Goal: Book appointment/travel/reservation

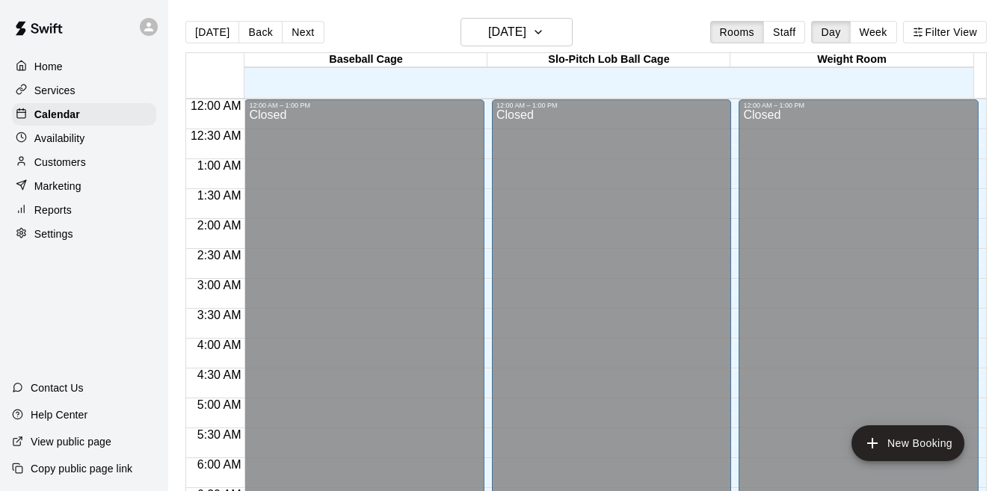
scroll to position [713, 0]
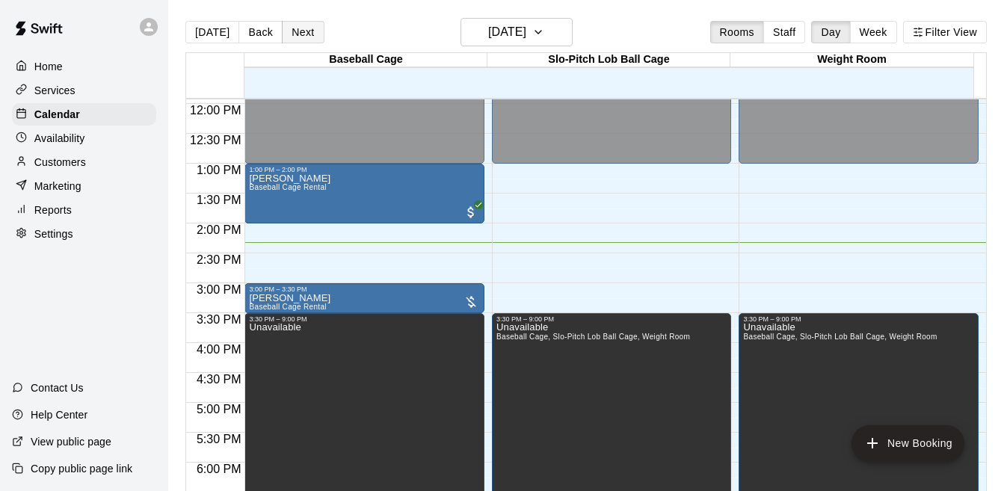
click at [306, 39] on button "Next" at bounding box center [303, 32] width 42 height 22
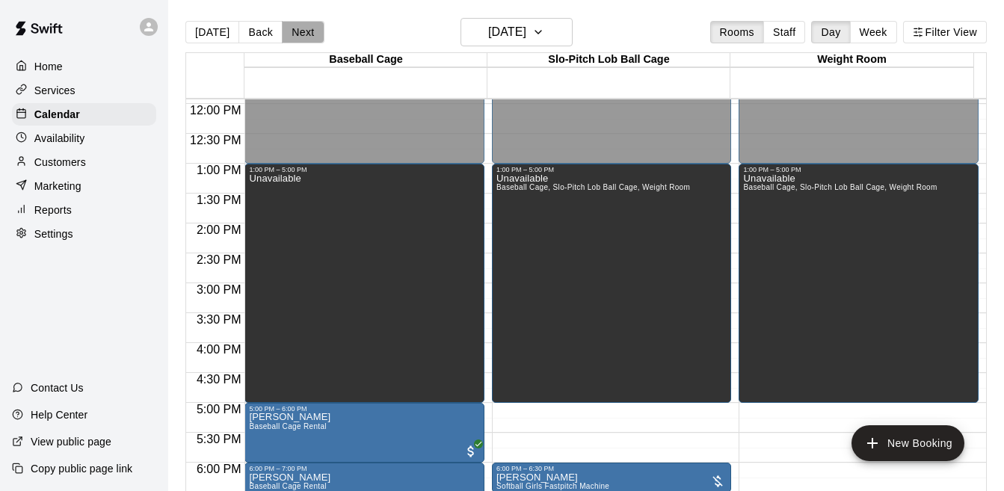
click at [290, 38] on button "Next" at bounding box center [303, 32] width 42 height 22
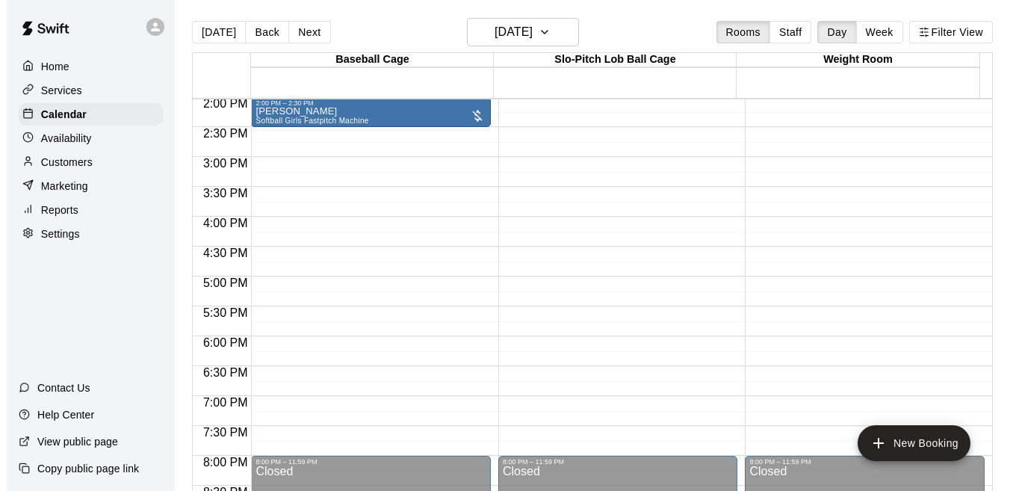
scroll to position [834, 0]
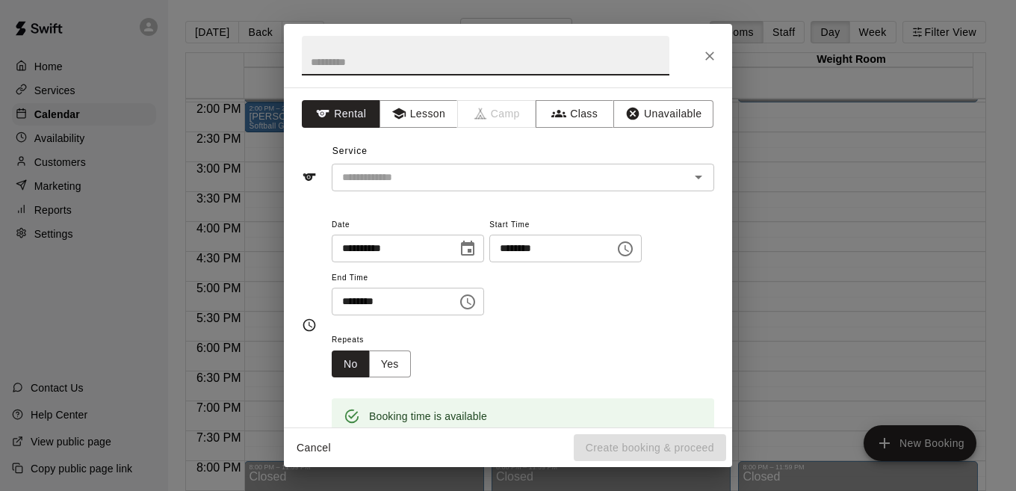
click at [477, 307] on icon "Choose time, selected time is 5:30 PM" at bounding box center [468, 302] width 18 height 18
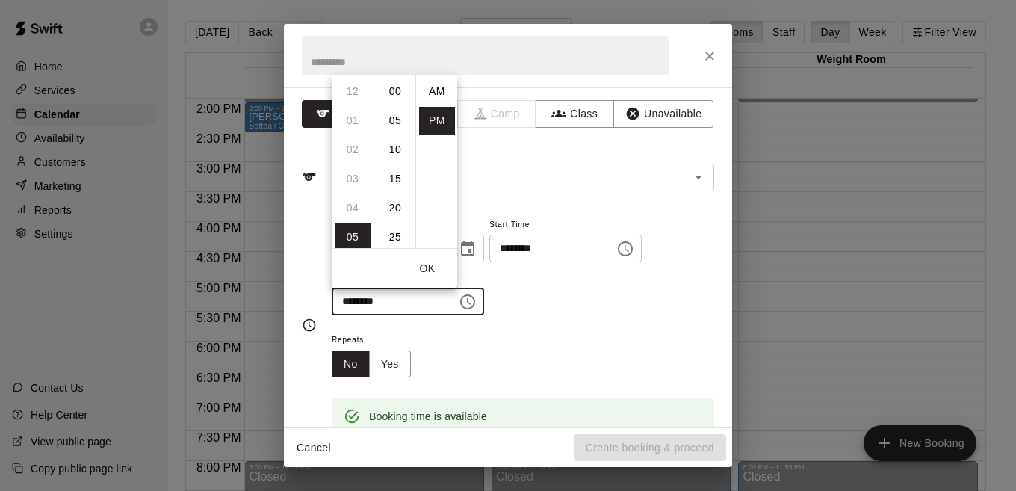
scroll to position [27, 0]
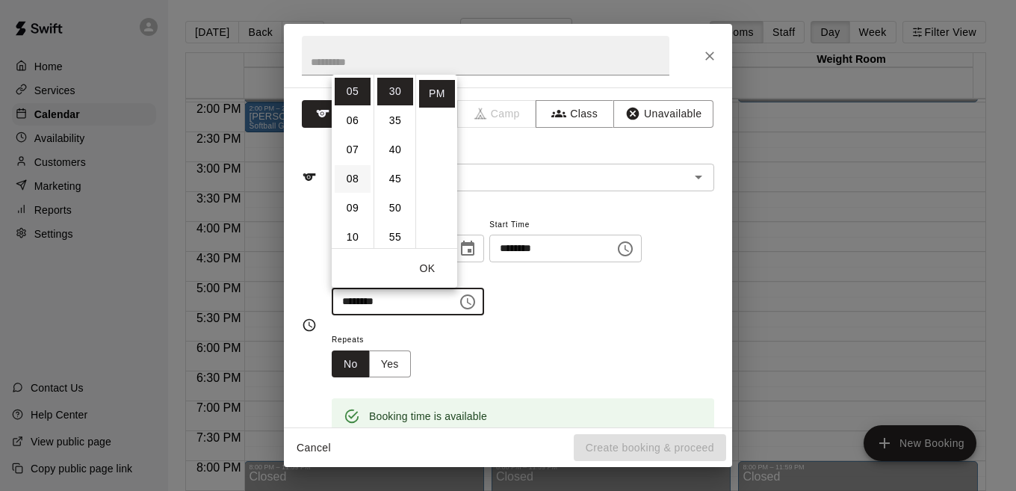
click at [353, 185] on li "08" at bounding box center [353, 179] width 36 height 28
click at [391, 93] on li "00" at bounding box center [395, 92] width 36 height 28
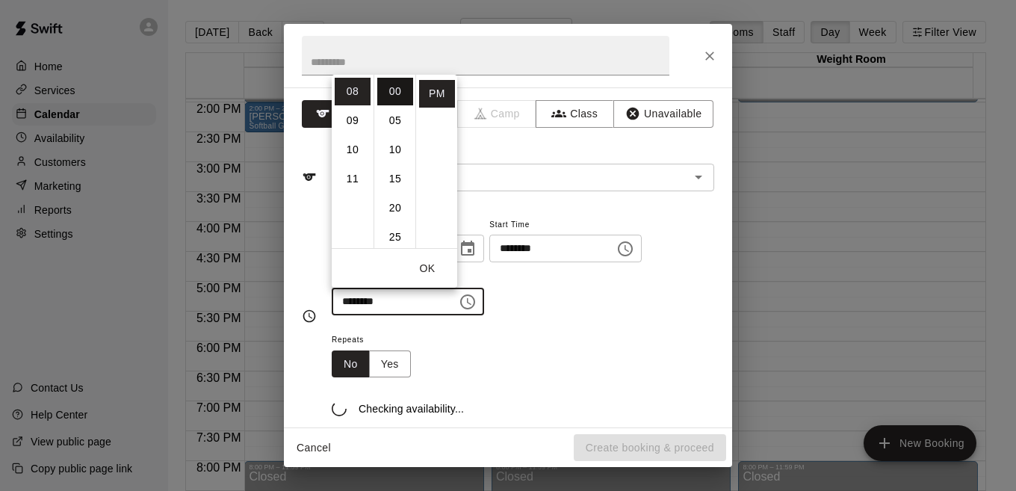
type input "********"
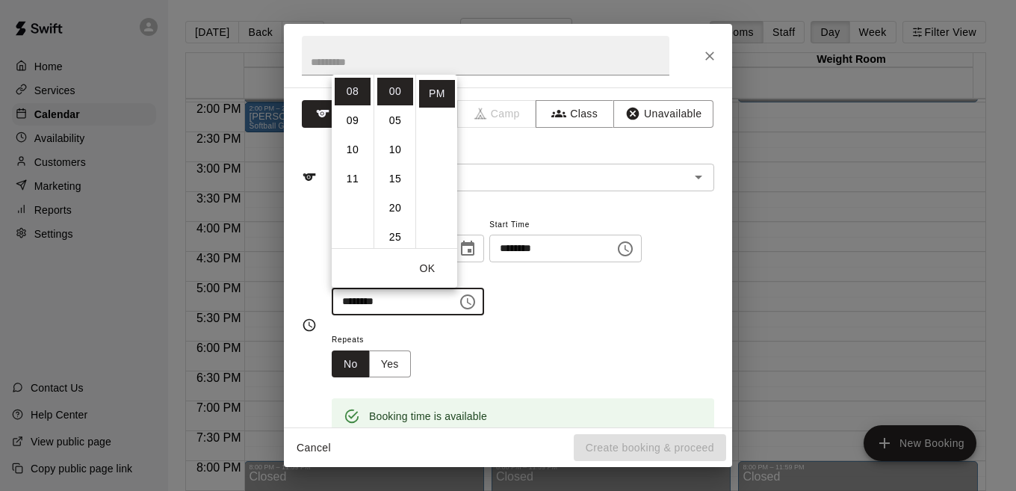
click at [564, 327] on div "**********" at bounding box center [523, 273] width 383 height 116
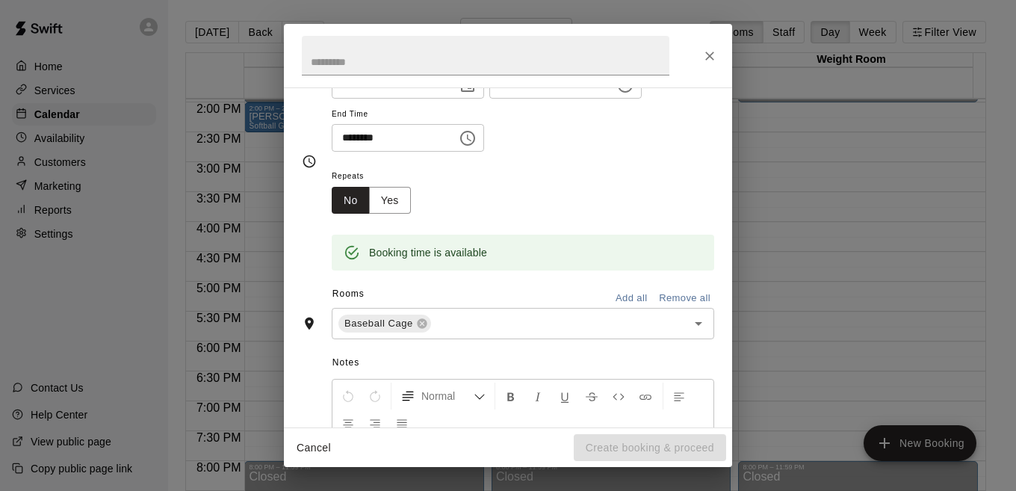
scroll to position [178, 0]
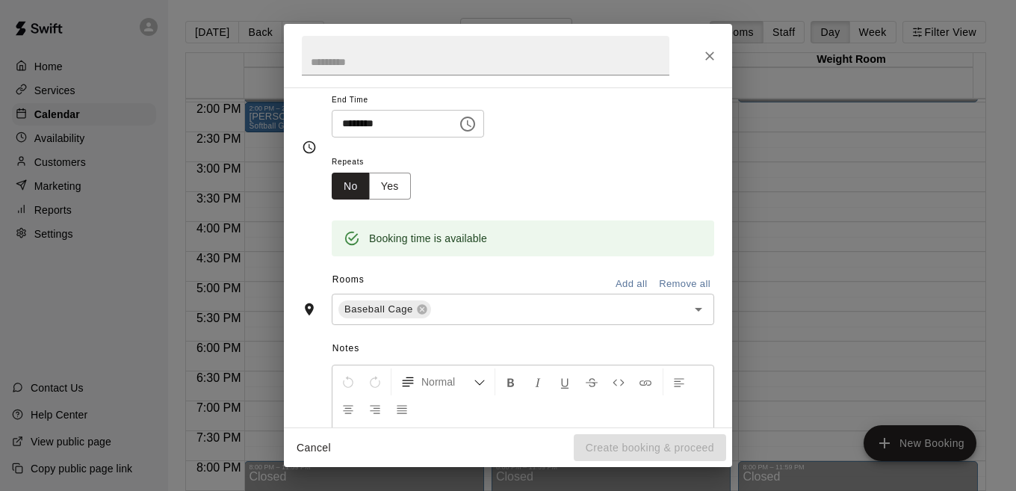
click at [618, 286] on button "Add all" at bounding box center [631, 284] width 48 height 23
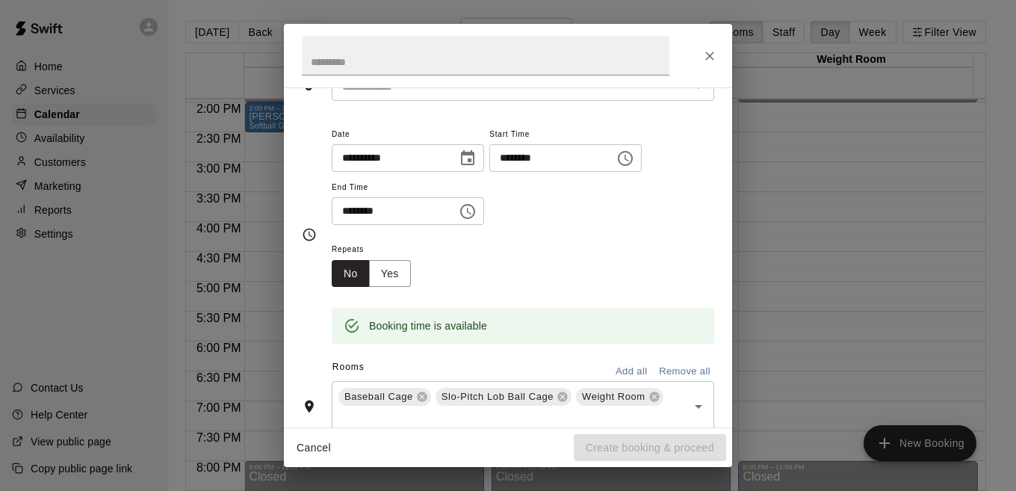
scroll to position [35, 0]
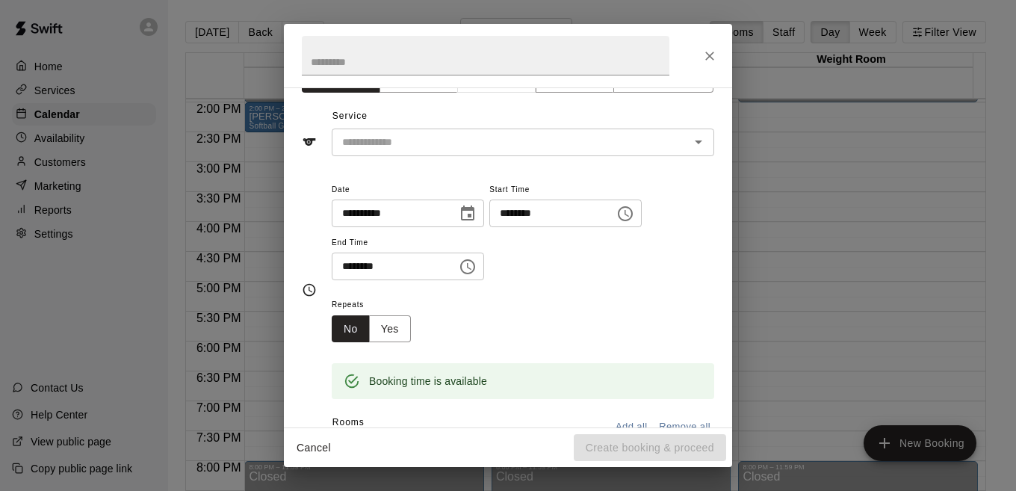
click at [634, 218] on icon "Choose time, selected time is 5:00 PM" at bounding box center [625, 214] width 18 height 18
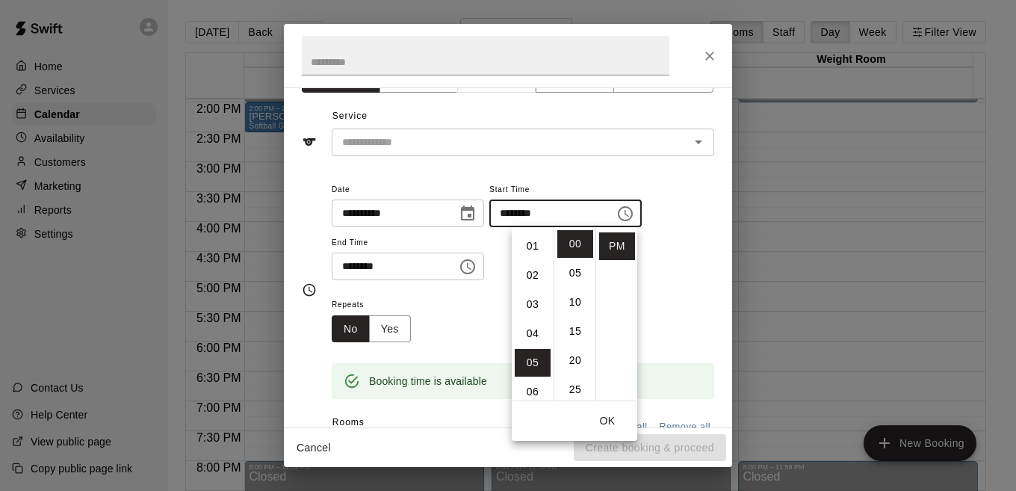
scroll to position [20, 0]
click at [526, 284] on li "02" at bounding box center [533, 282] width 36 height 28
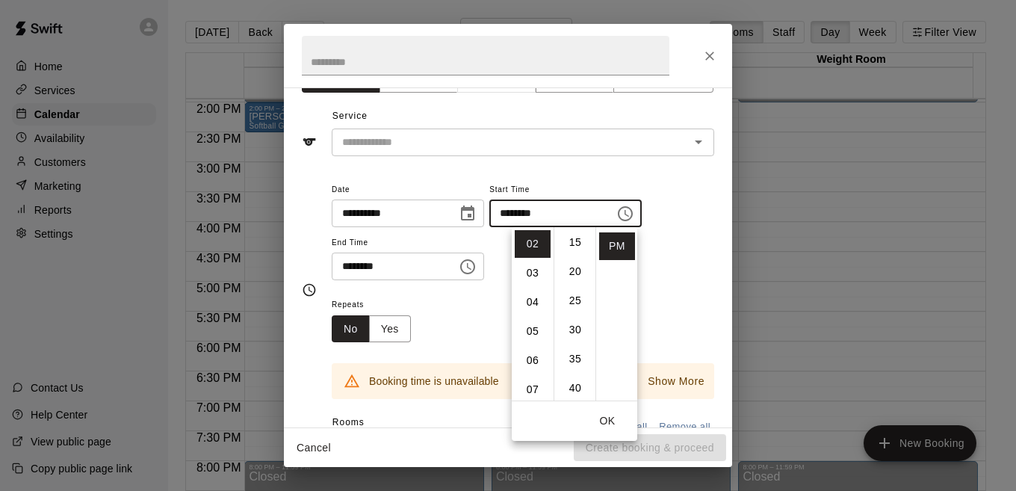
scroll to position [93, 0]
click at [571, 330] on li "30" at bounding box center [575, 326] width 36 height 28
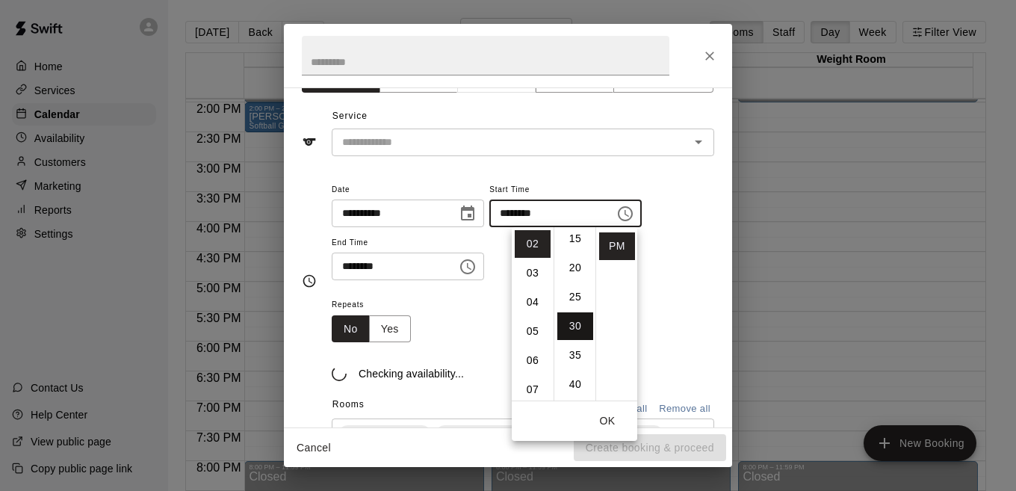
type input "********"
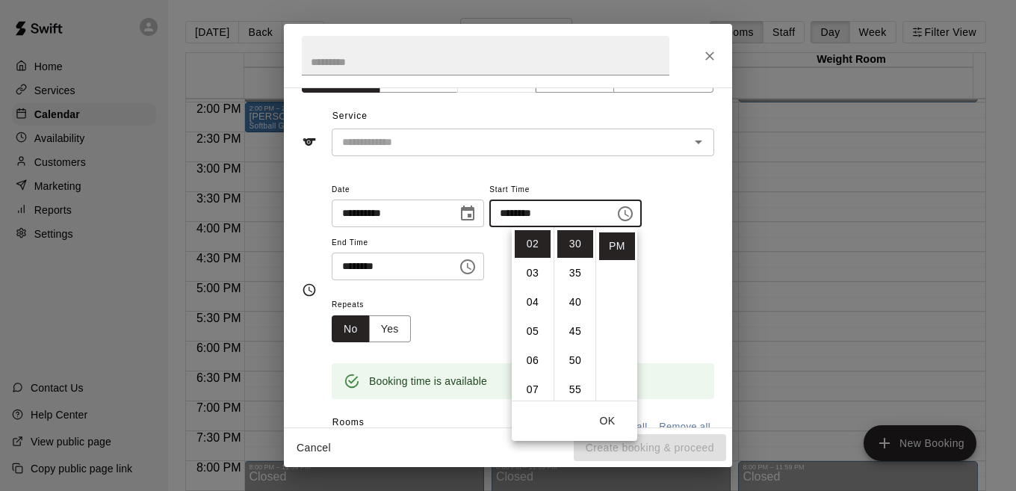
scroll to position [37, 0]
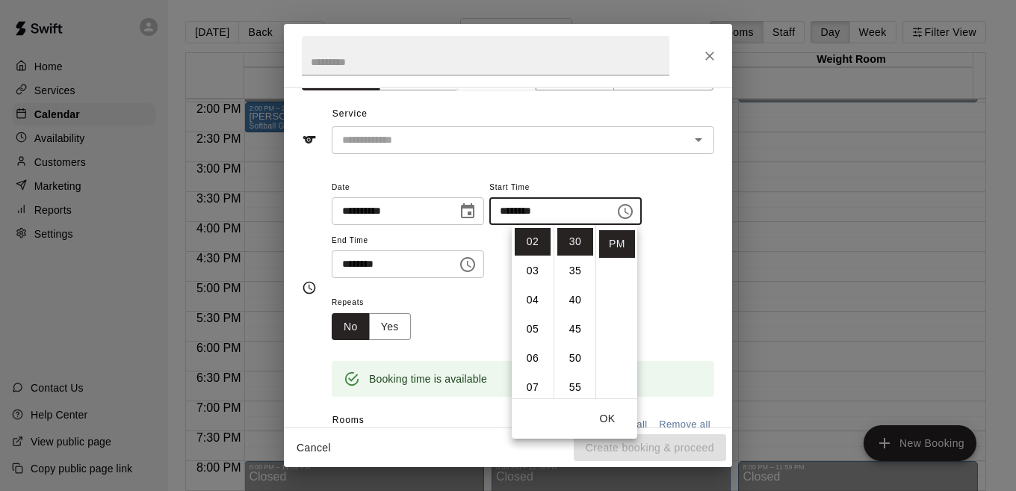
click at [687, 275] on div "**********" at bounding box center [523, 228] width 383 height 101
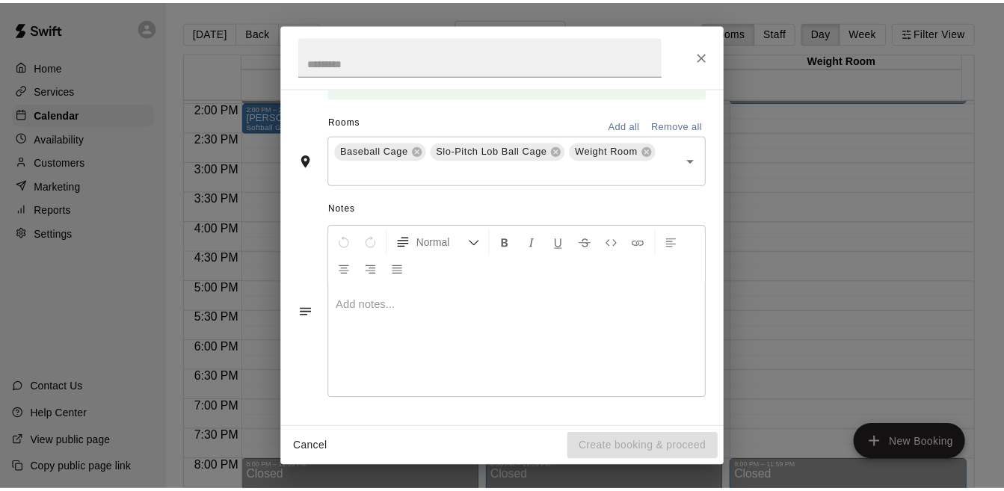
scroll to position [0, 0]
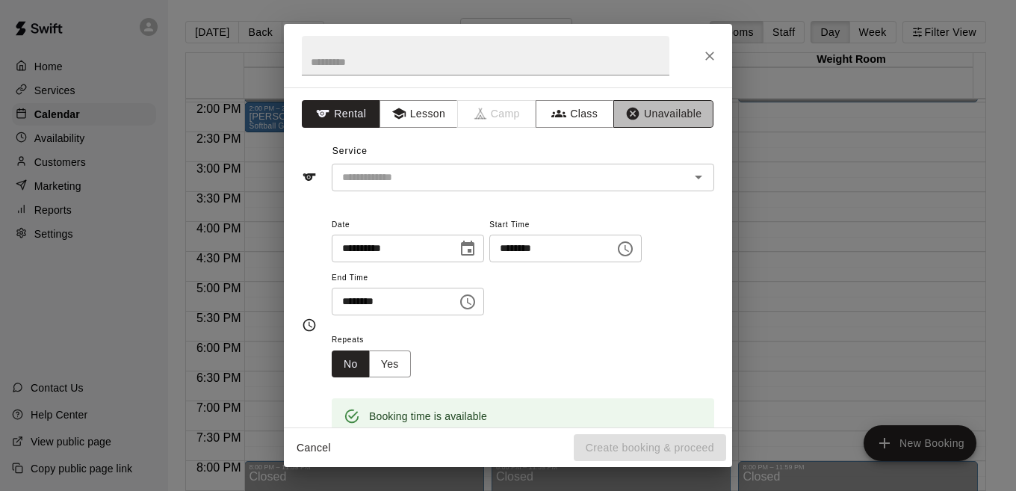
click at [659, 125] on button "Unavailable" at bounding box center [663, 114] width 100 height 28
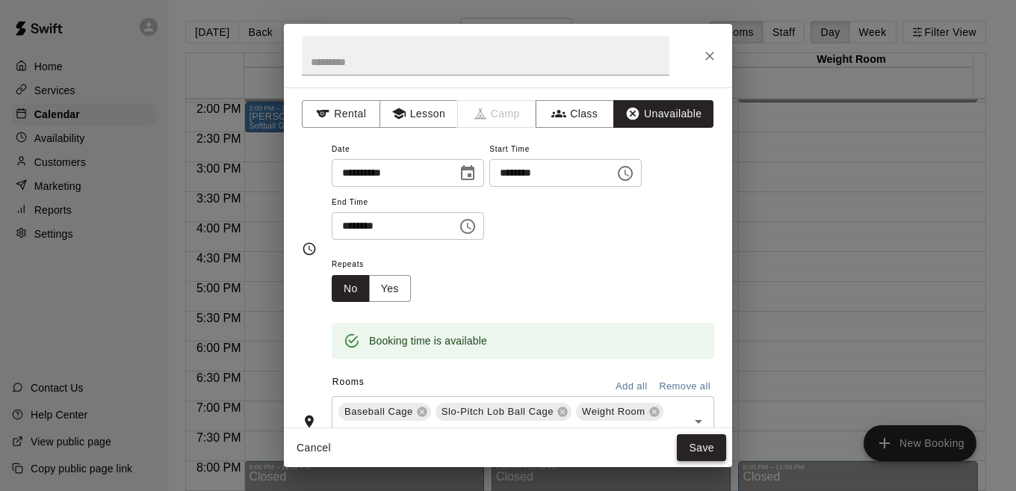
click at [694, 448] on button "Save" at bounding box center [701, 448] width 49 height 28
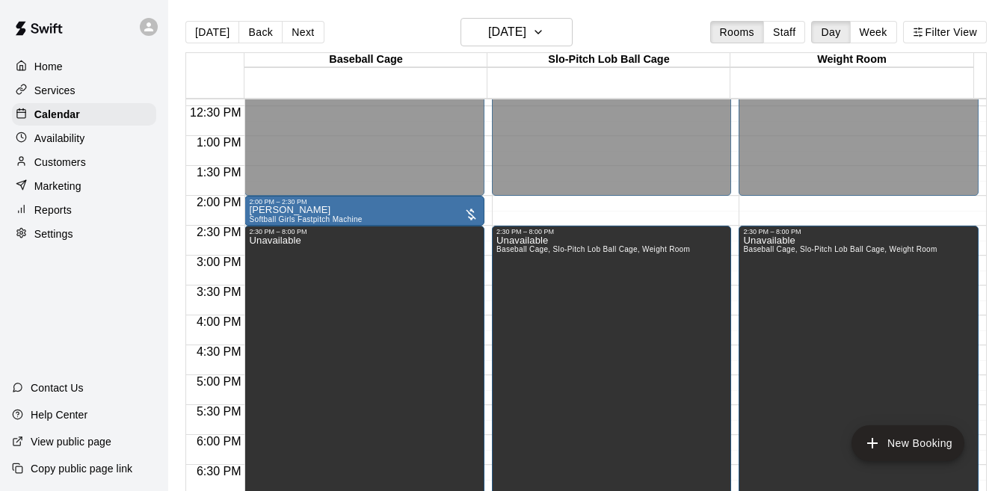
scroll to position [662, 0]
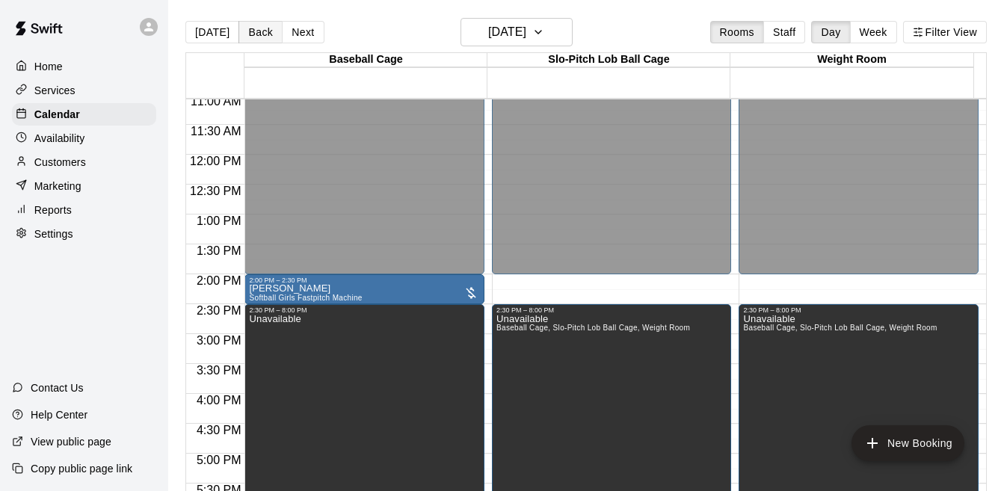
click at [253, 36] on button "Back" at bounding box center [260, 32] width 44 height 22
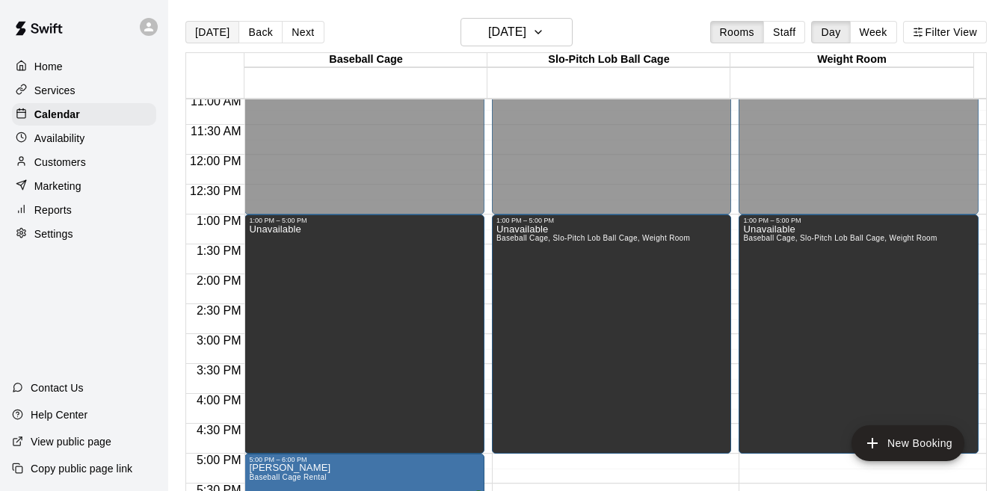
click at [205, 37] on button "[DATE]" at bounding box center [212, 32] width 54 height 22
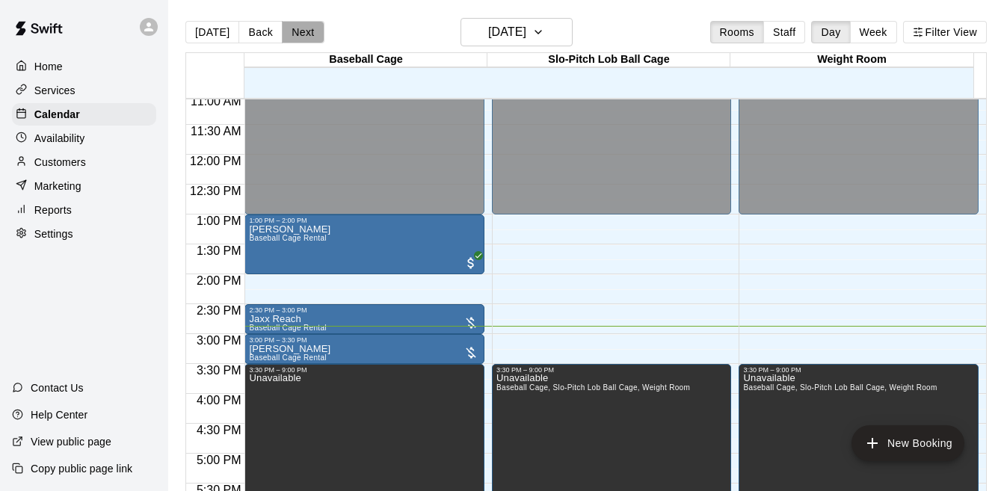
click at [301, 36] on button "Next" at bounding box center [303, 32] width 42 height 22
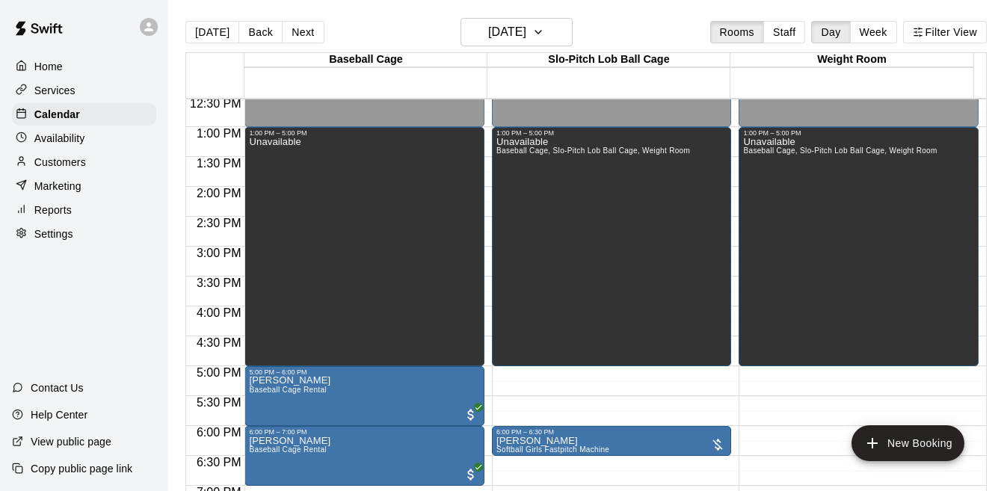
scroll to position [724, 0]
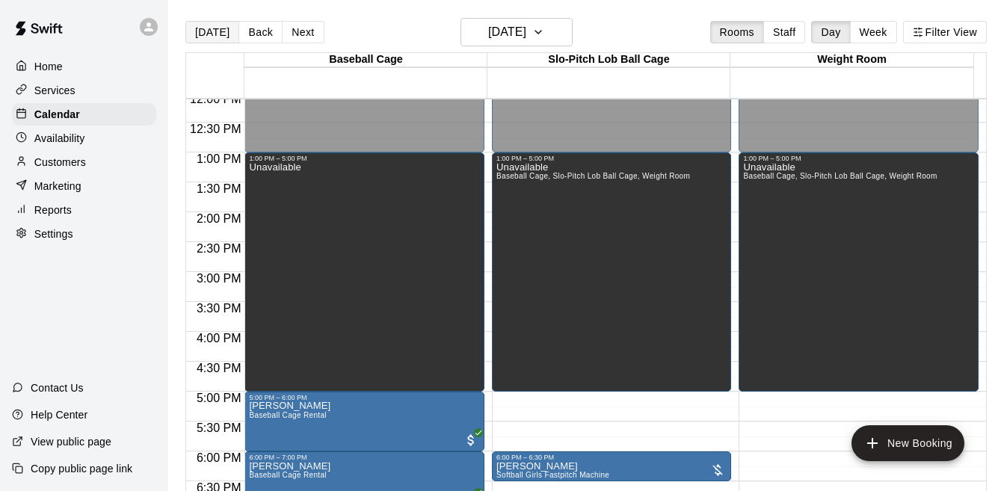
click at [203, 38] on button "[DATE]" at bounding box center [212, 32] width 54 height 22
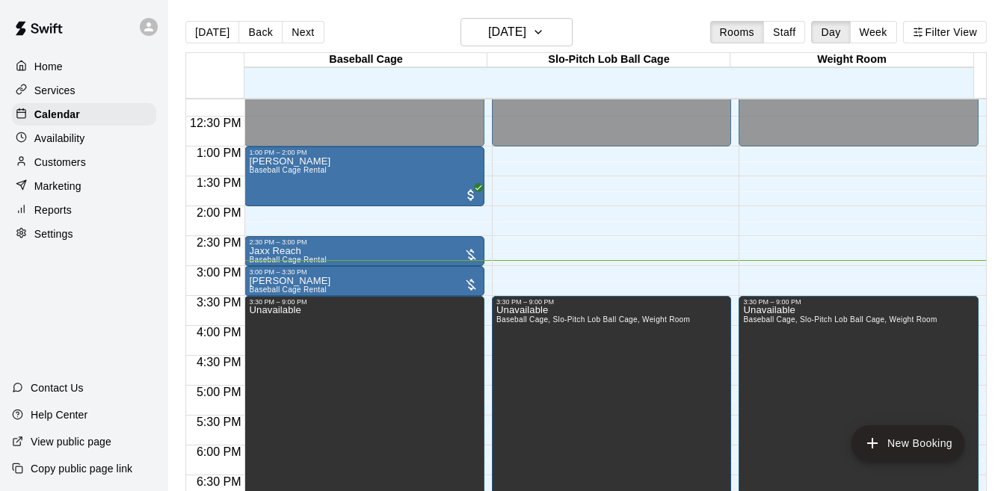
scroll to position [727, 0]
